Goal: Find specific page/section: Find specific page/section

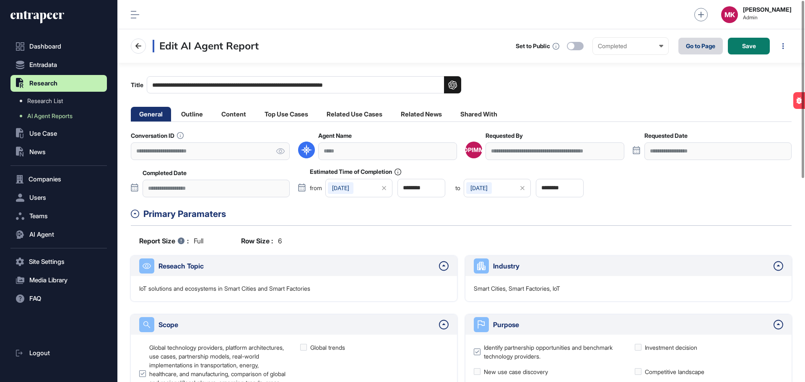
click at [695, 47] on link "Go to Page" at bounding box center [701, 46] width 44 height 17
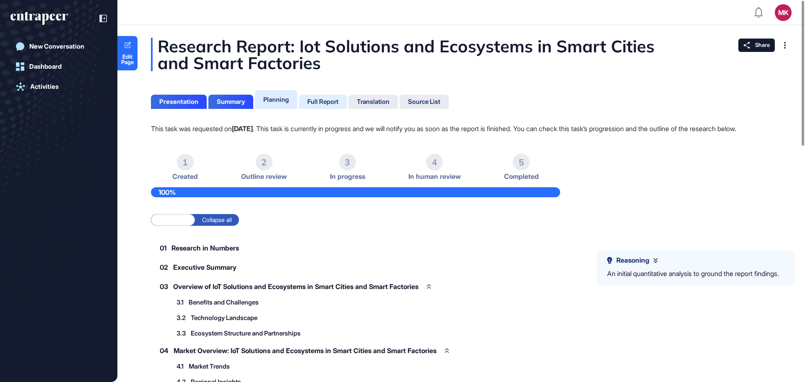
click at [322, 98] on div "Full Report" at bounding box center [322, 102] width 31 height 8
